Goal: Task Accomplishment & Management: Manage account settings

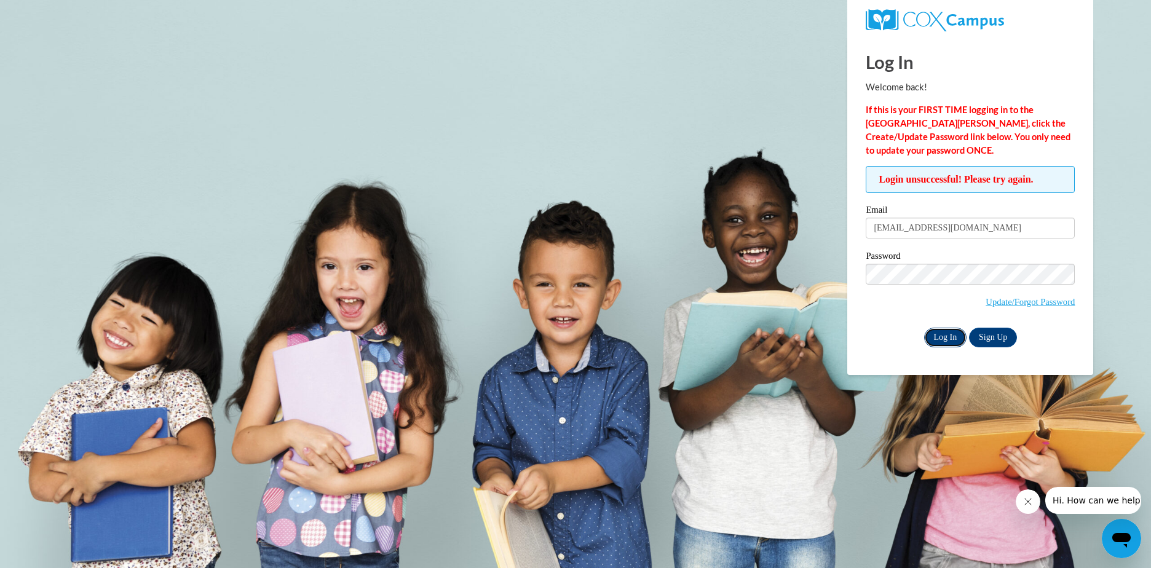
click at [950, 334] on input "Log In" at bounding box center [945, 338] width 43 height 20
click at [944, 20] on img at bounding box center [934, 20] width 138 height 22
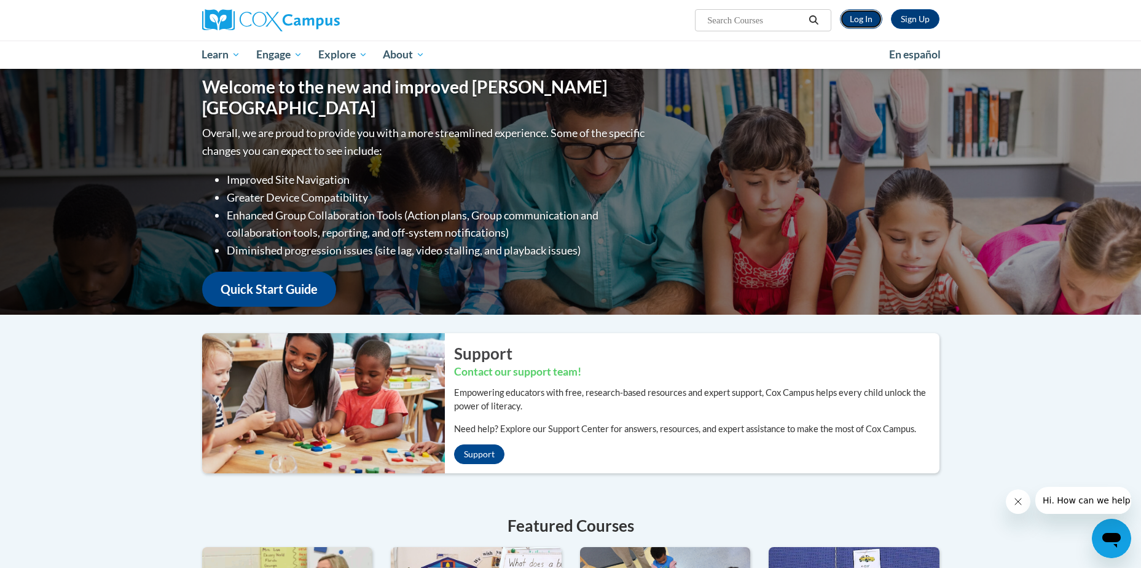
click at [857, 23] on link "Log In" at bounding box center [861, 19] width 42 height 20
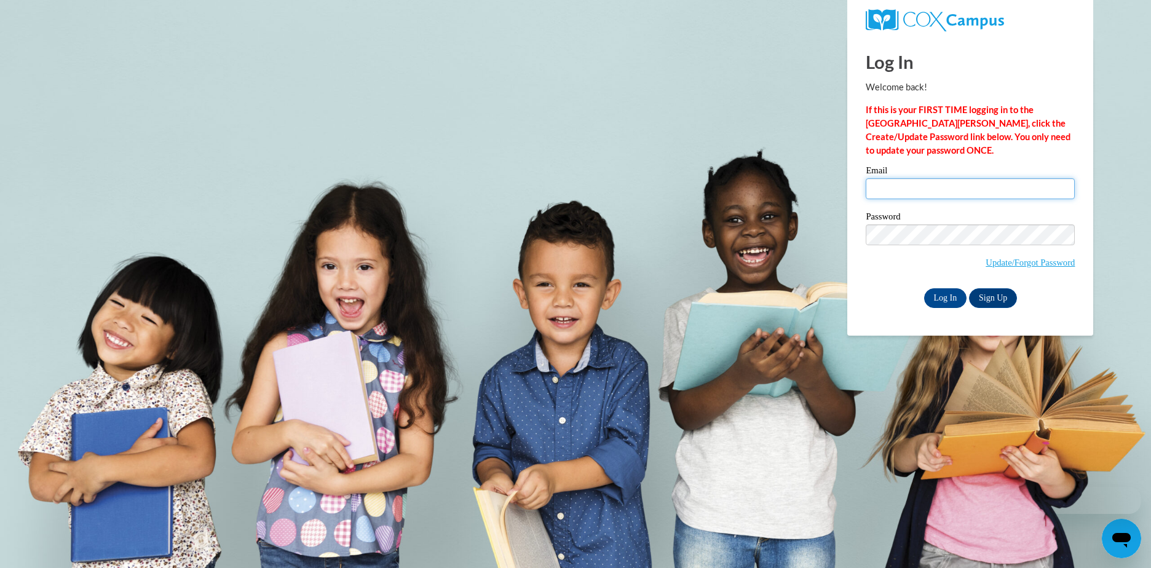
click at [929, 188] on input "Email" at bounding box center [969, 188] width 209 height 21
type input "[EMAIL_ADDRESS][DOMAIN_NAME]"
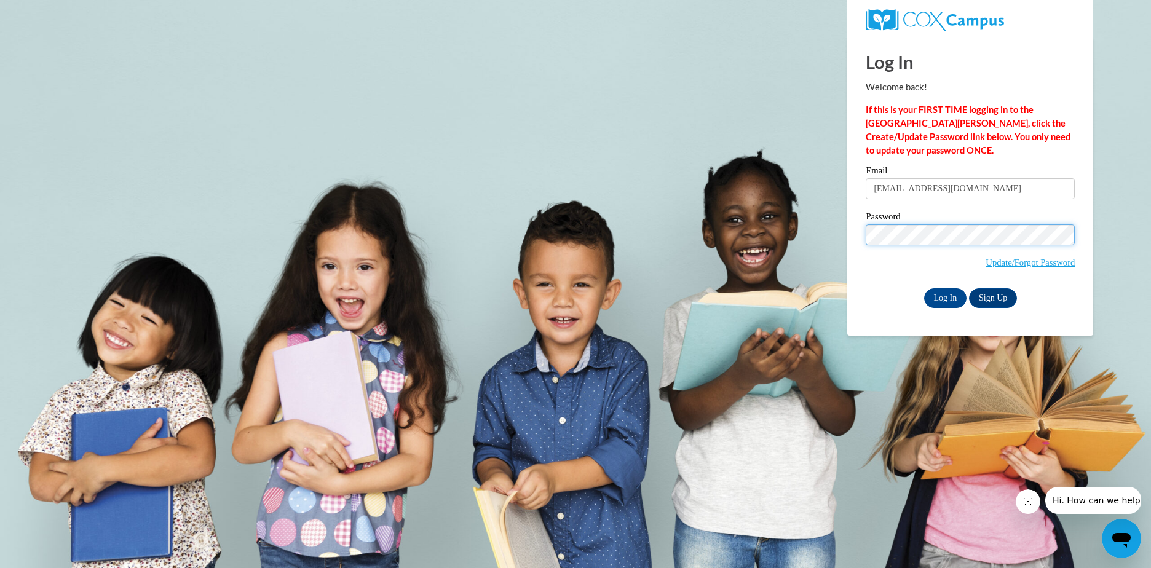
click at [924, 288] on input "Log In" at bounding box center [945, 298] width 43 height 20
